Goal: Task Accomplishment & Management: Use online tool/utility

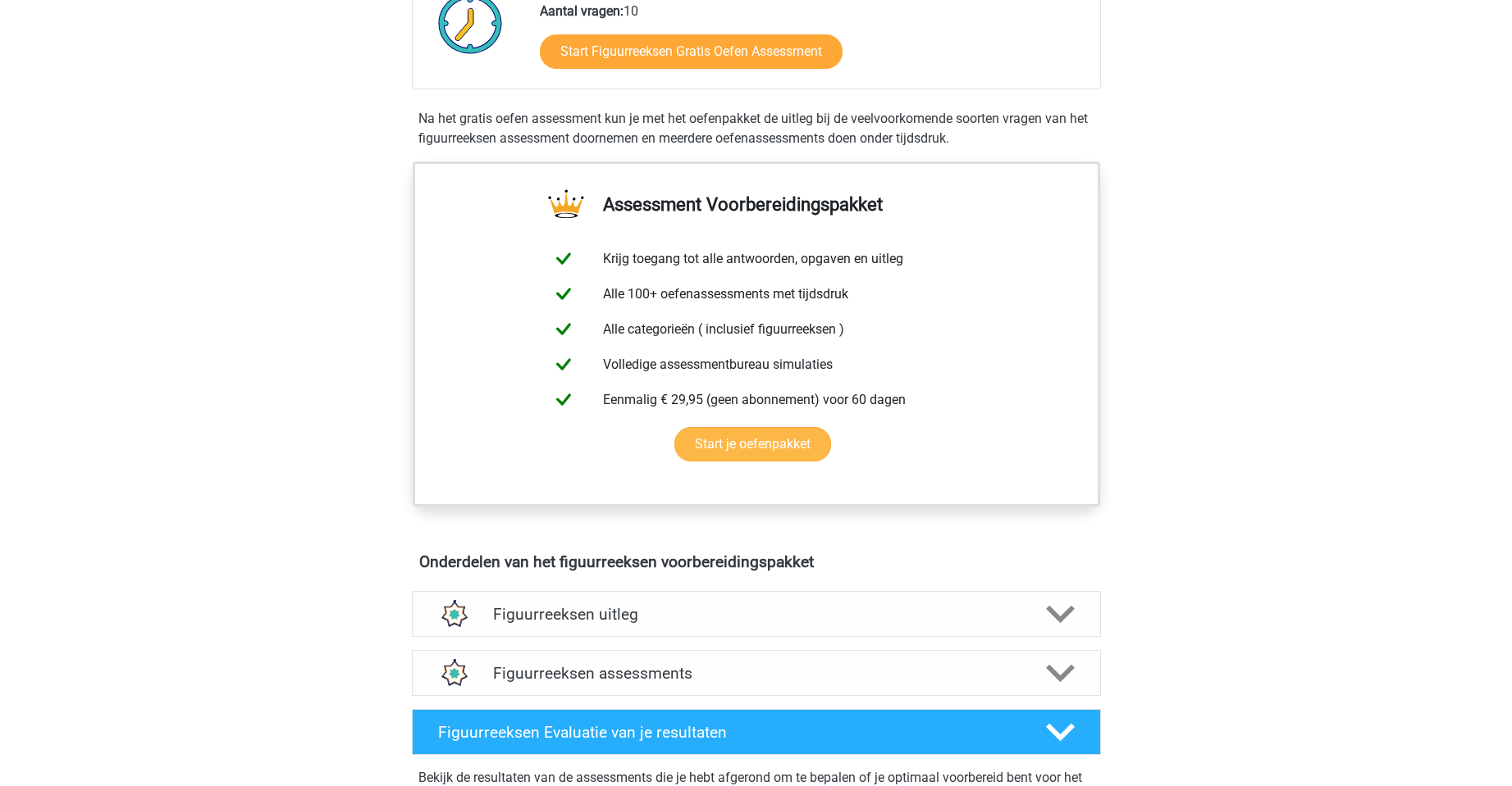
scroll to position [246, 0]
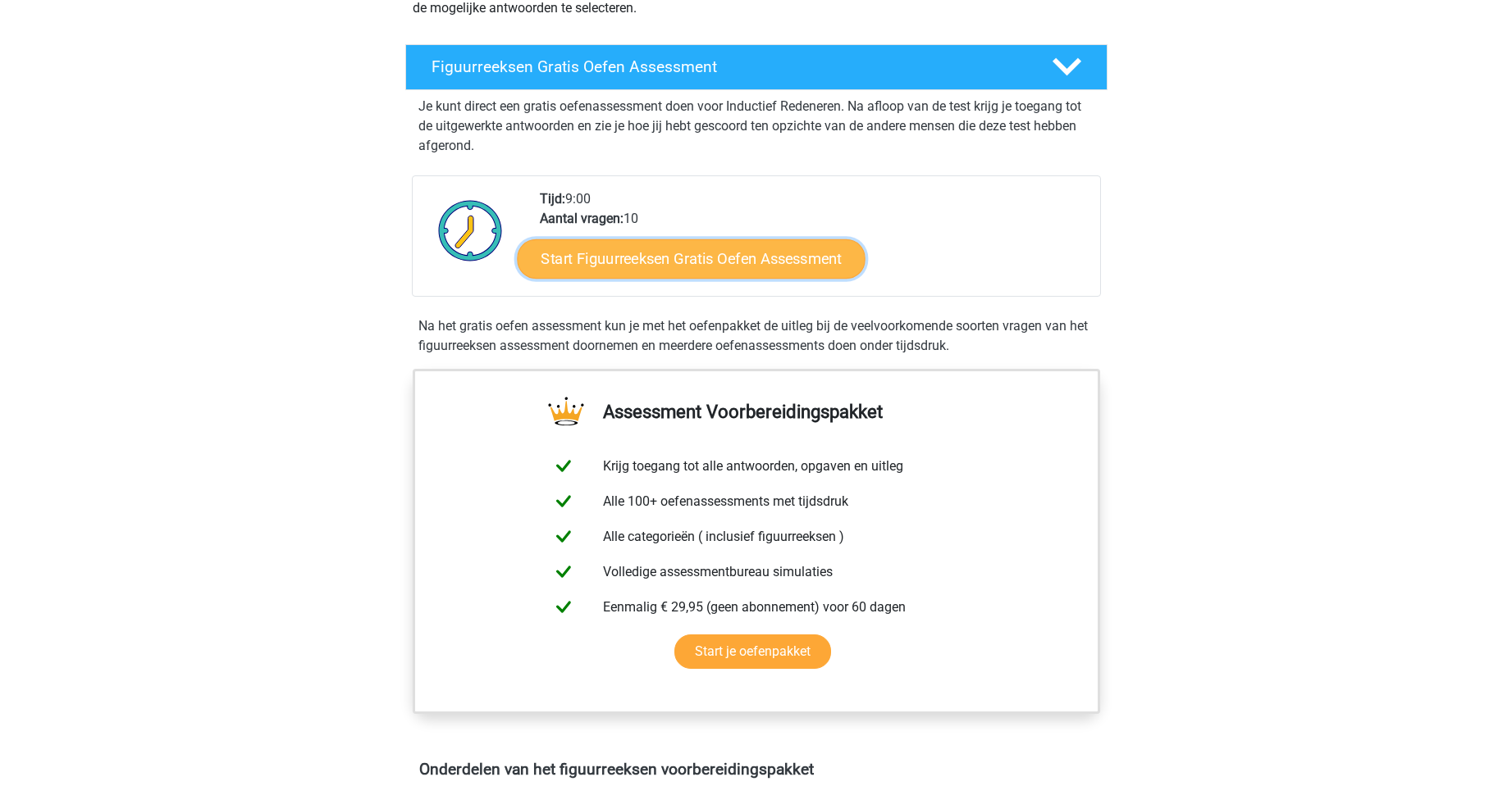
click at [695, 256] on link "Start Figuurreeksen Gratis Oefen Assessment" at bounding box center [691, 257] width 348 height 39
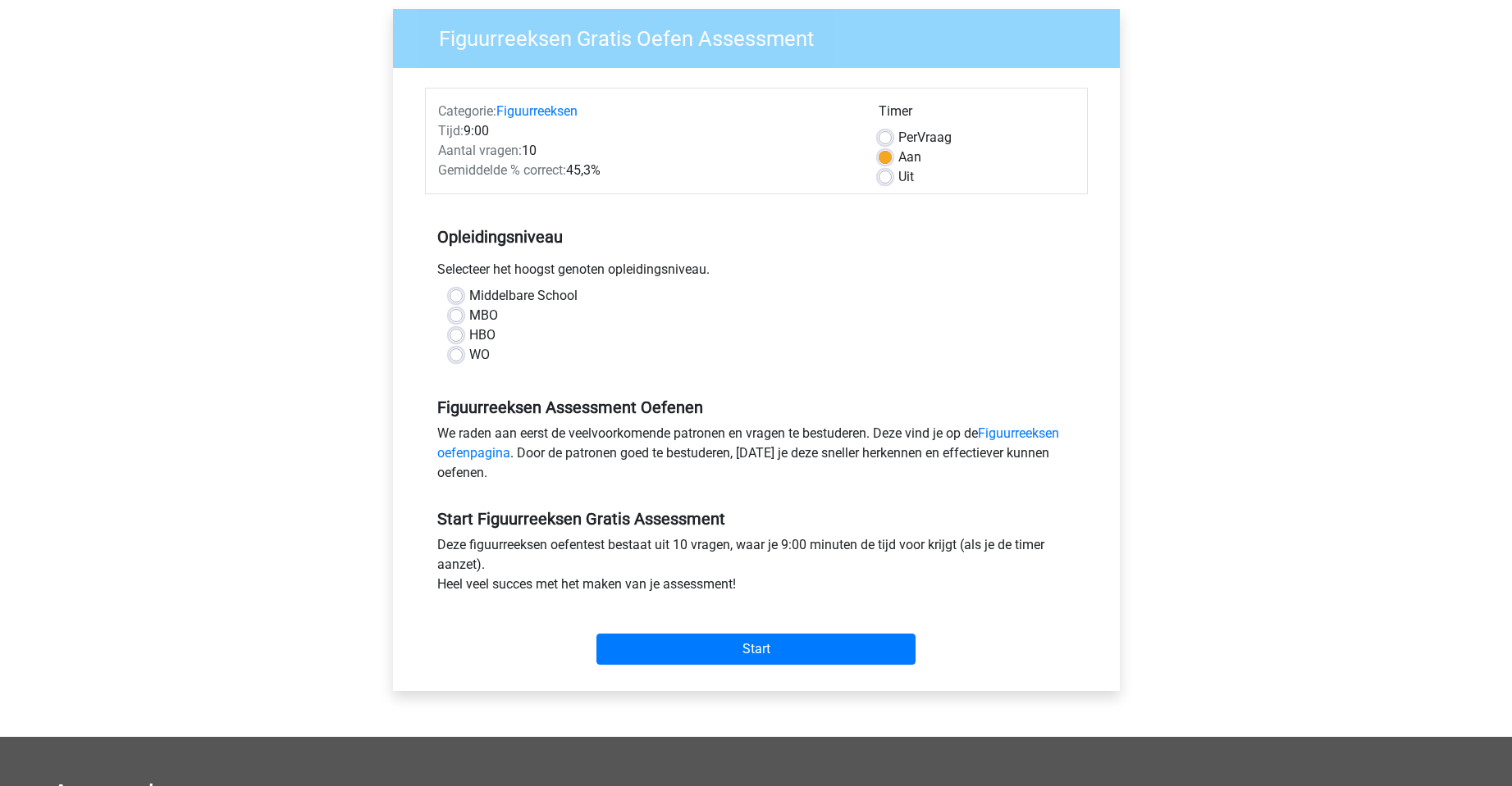
scroll to position [164, 0]
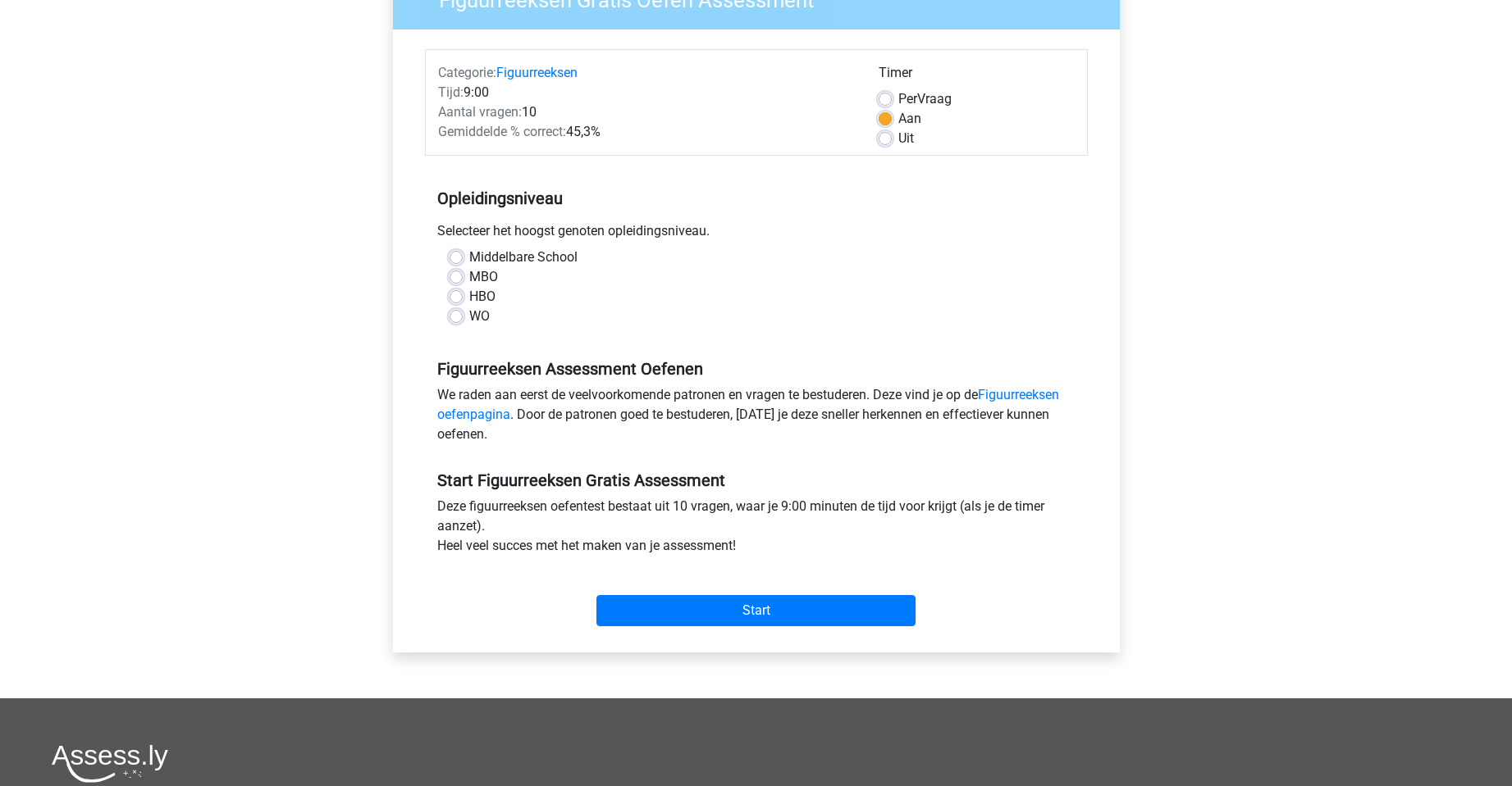
click at [492, 296] on label "HBO" at bounding box center [482, 296] width 26 height 20
click at [463, 296] on input "HBO" at bounding box center [456, 295] width 13 height 17
radio input "true"
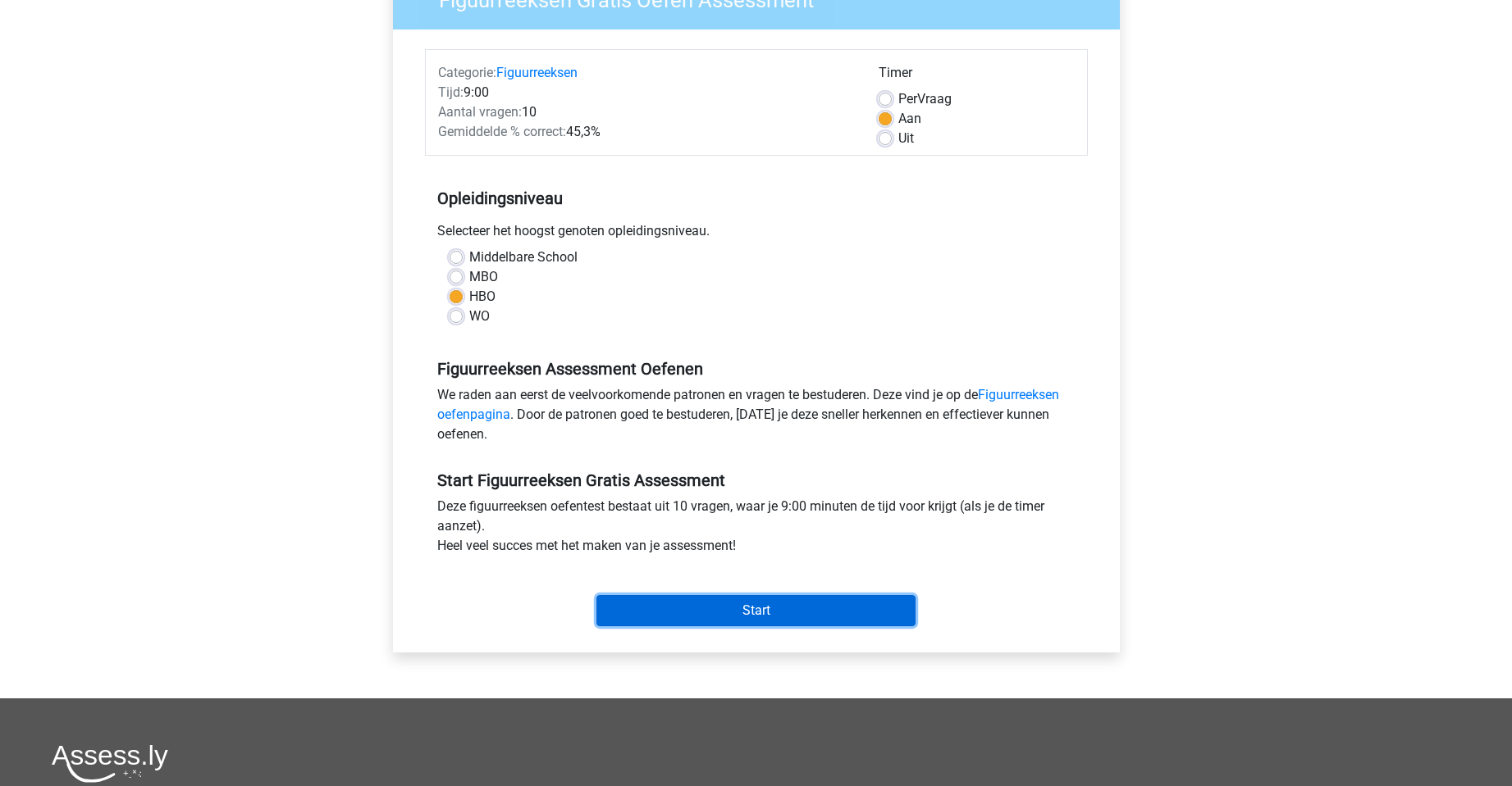
click at [706, 618] on input "Start" at bounding box center [755, 610] width 319 height 31
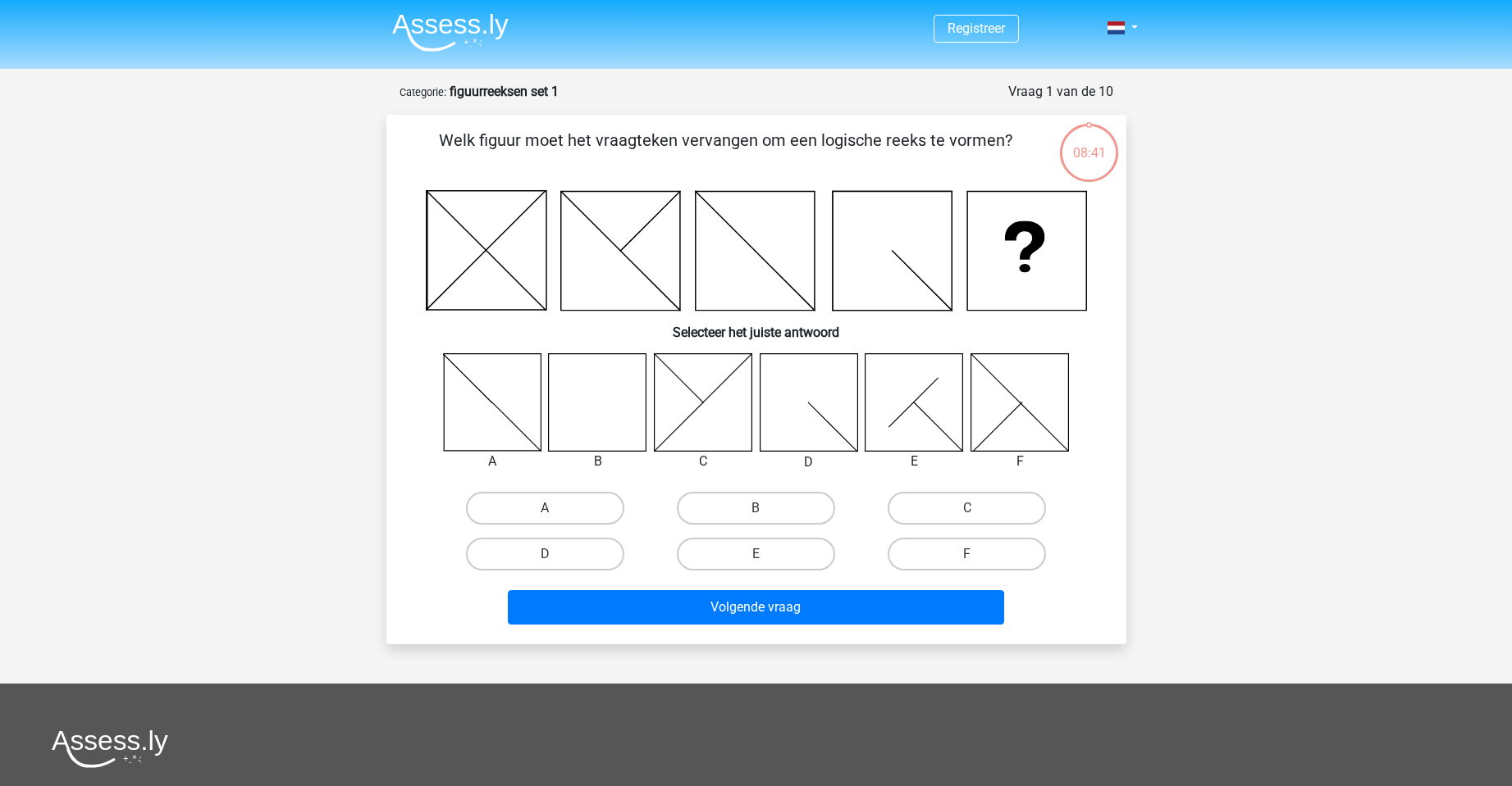
click at [709, 415] on icon at bounding box center [702, 402] width 97 height 97
click at [687, 400] on icon at bounding box center [702, 402] width 97 height 97
click at [982, 516] on div "C" at bounding box center [966, 509] width 197 height 33
click at [941, 505] on label "C" at bounding box center [967, 509] width 158 height 33
click at [967, 509] on input "C" at bounding box center [973, 514] width 10 height 10
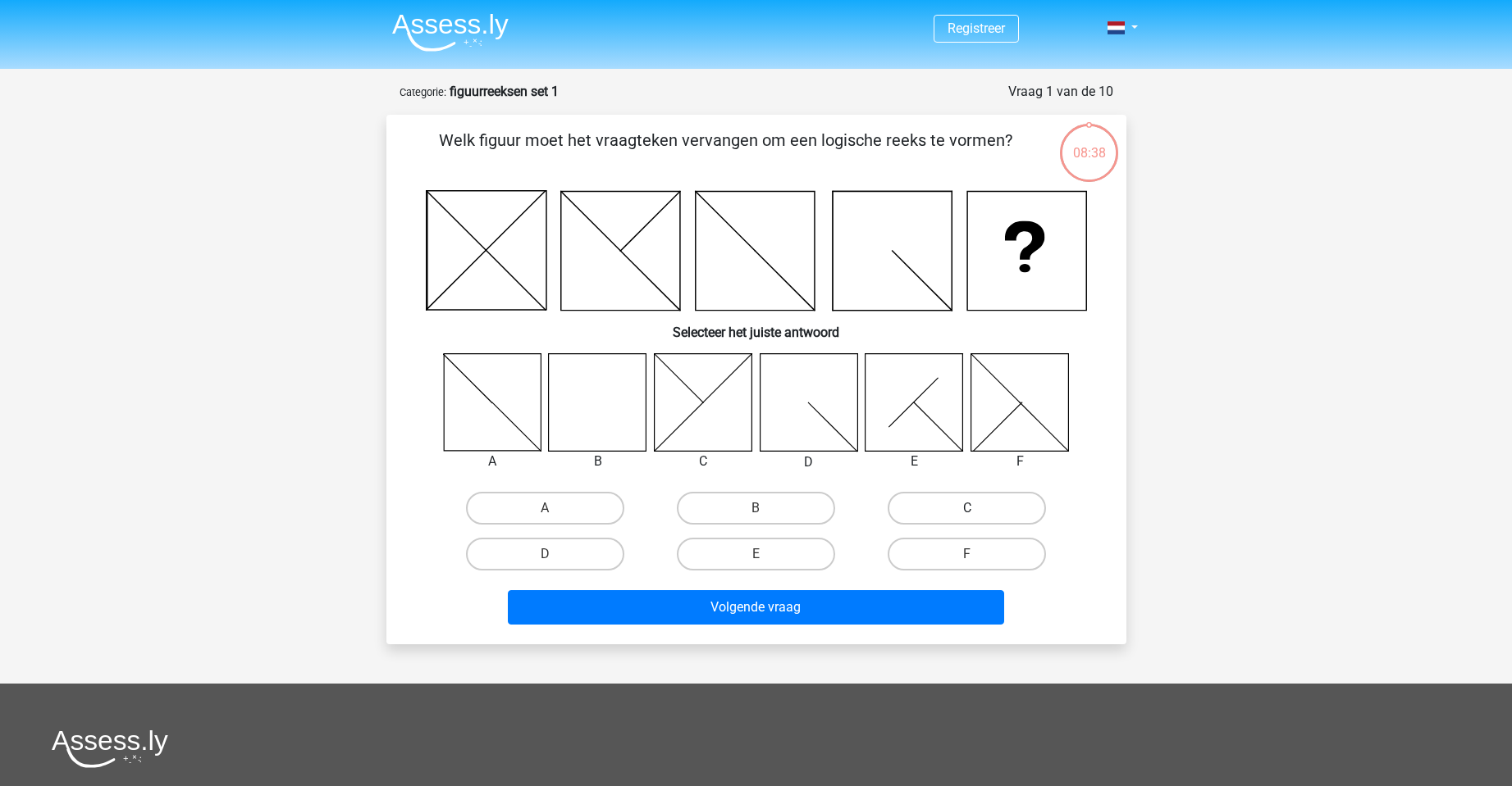
radio input "true"
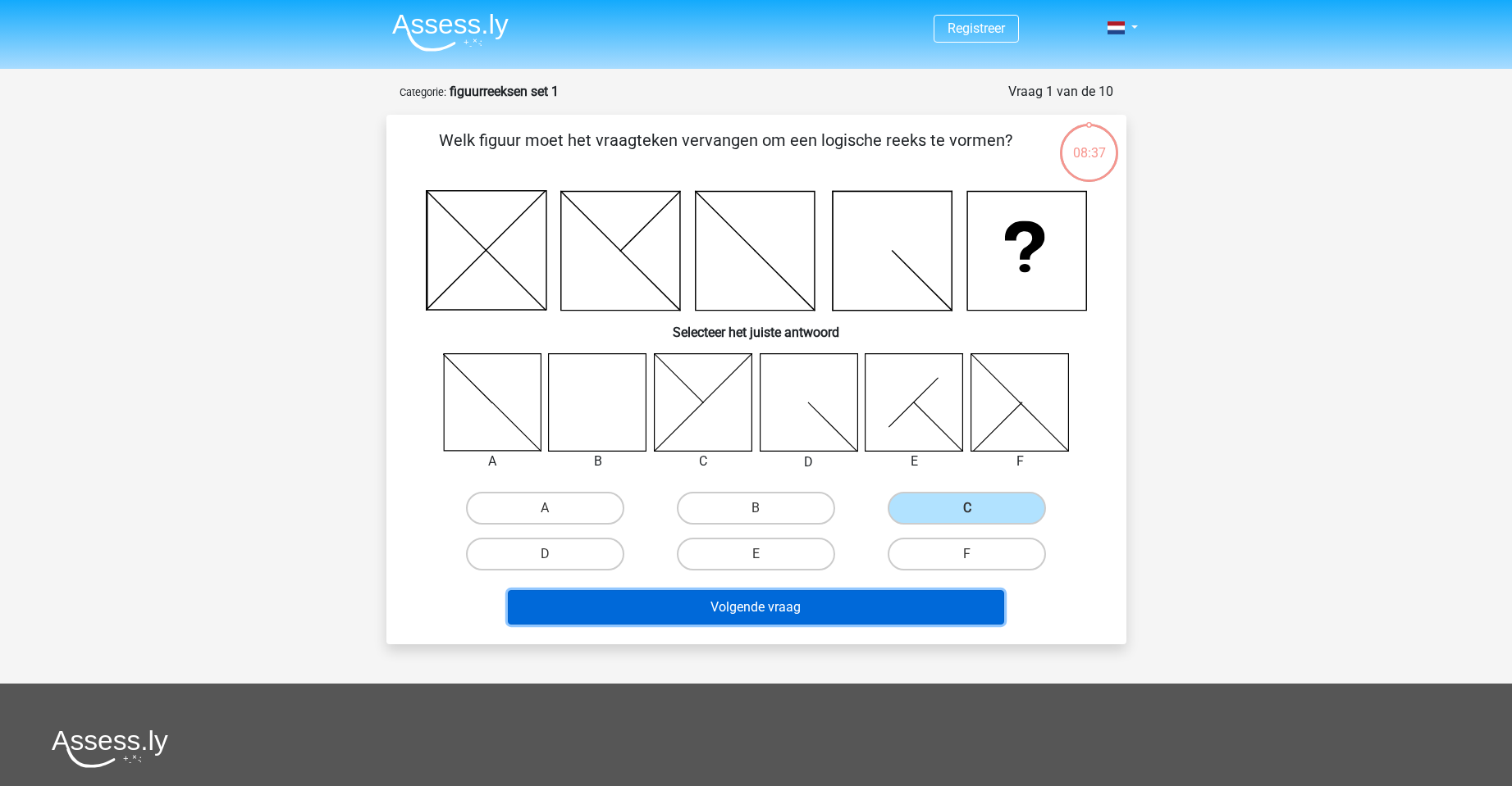
click at [891, 590] on button "Volgende vraag" at bounding box center [756, 608] width 496 height 35
